Goal: Information Seeking & Learning: Check status

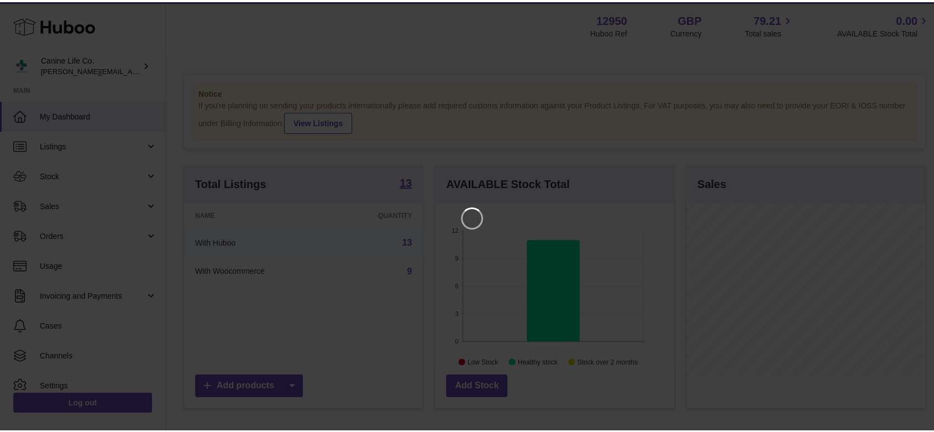
scroll to position [172, 239]
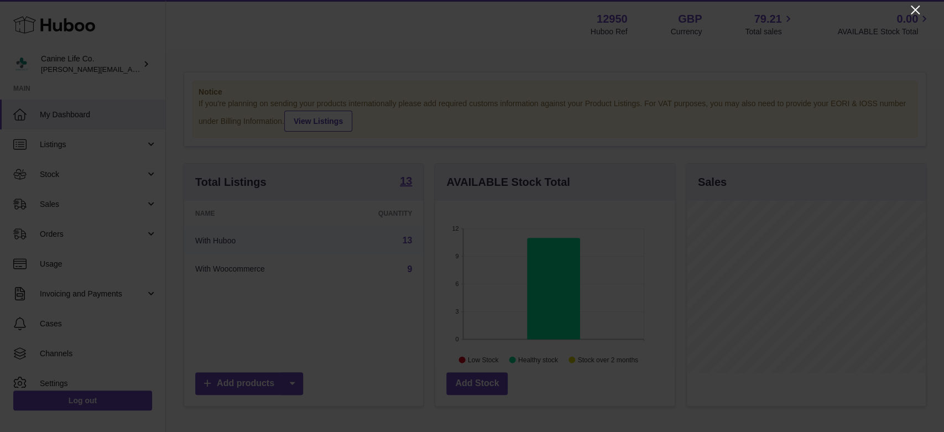
click at [912, 11] on icon "Close" at bounding box center [914, 9] width 13 height 13
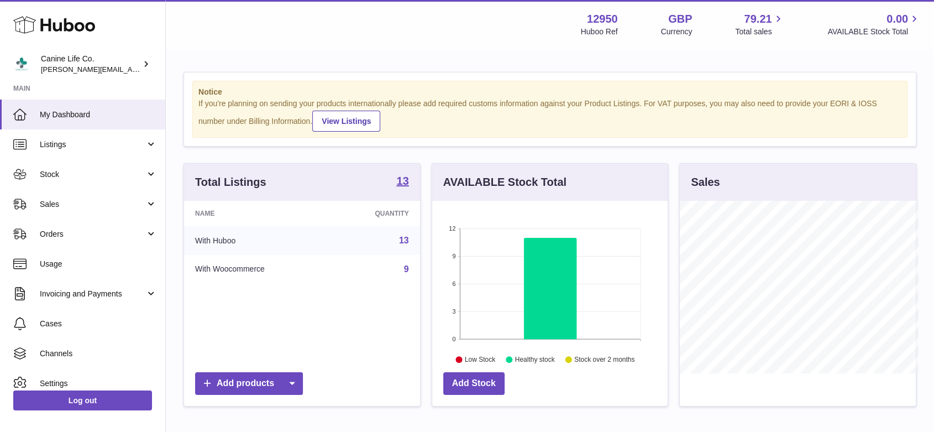
scroll to position [552562, 552498]
click at [54, 206] on span "Sales" at bounding box center [93, 204] width 106 height 11
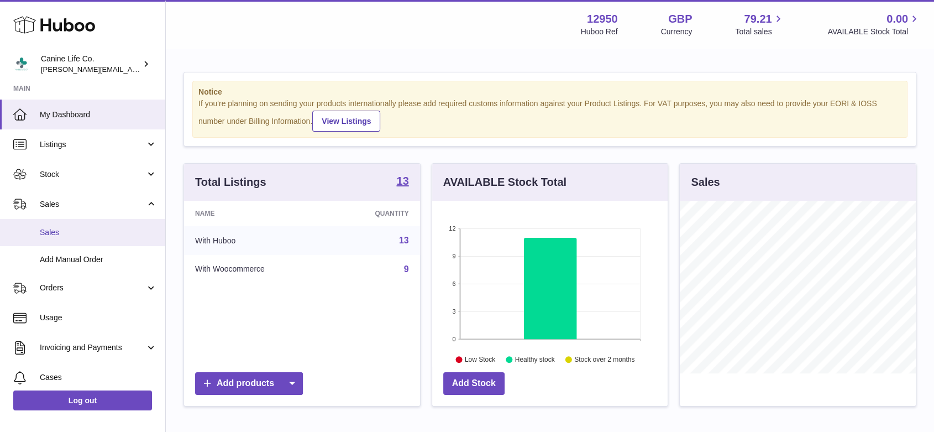
click at [55, 232] on span "Sales" at bounding box center [98, 232] width 117 height 11
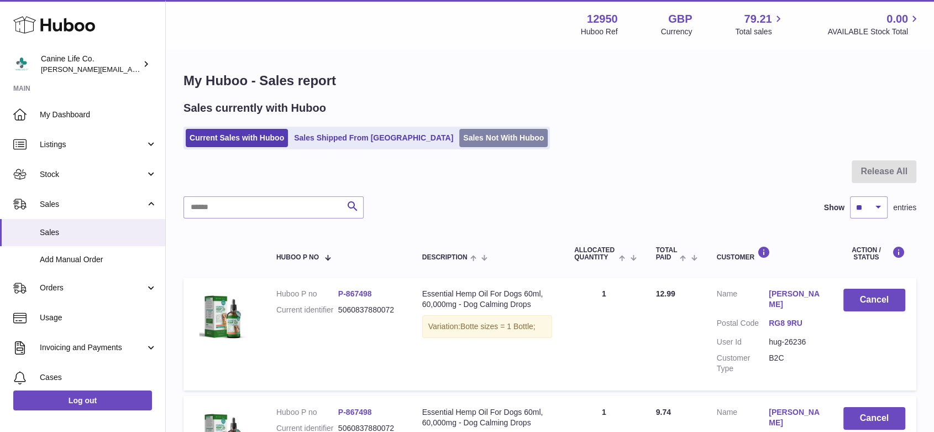
click at [459, 137] on link "Sales Not With Huboo" at bounding box center [503, 138] width 88 height 18
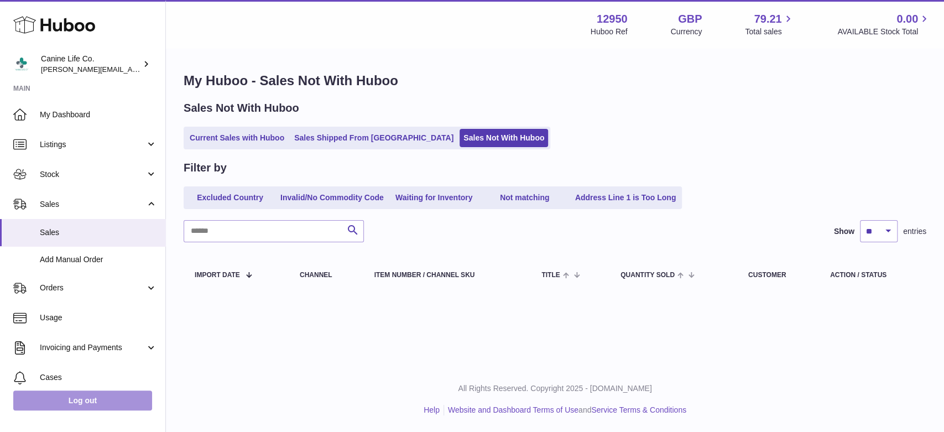
click at [117, 396] on link "Log out" at bounding box center [82, 400] width 139 height 20
